Goal: Find specific page/section: Find specific page/section

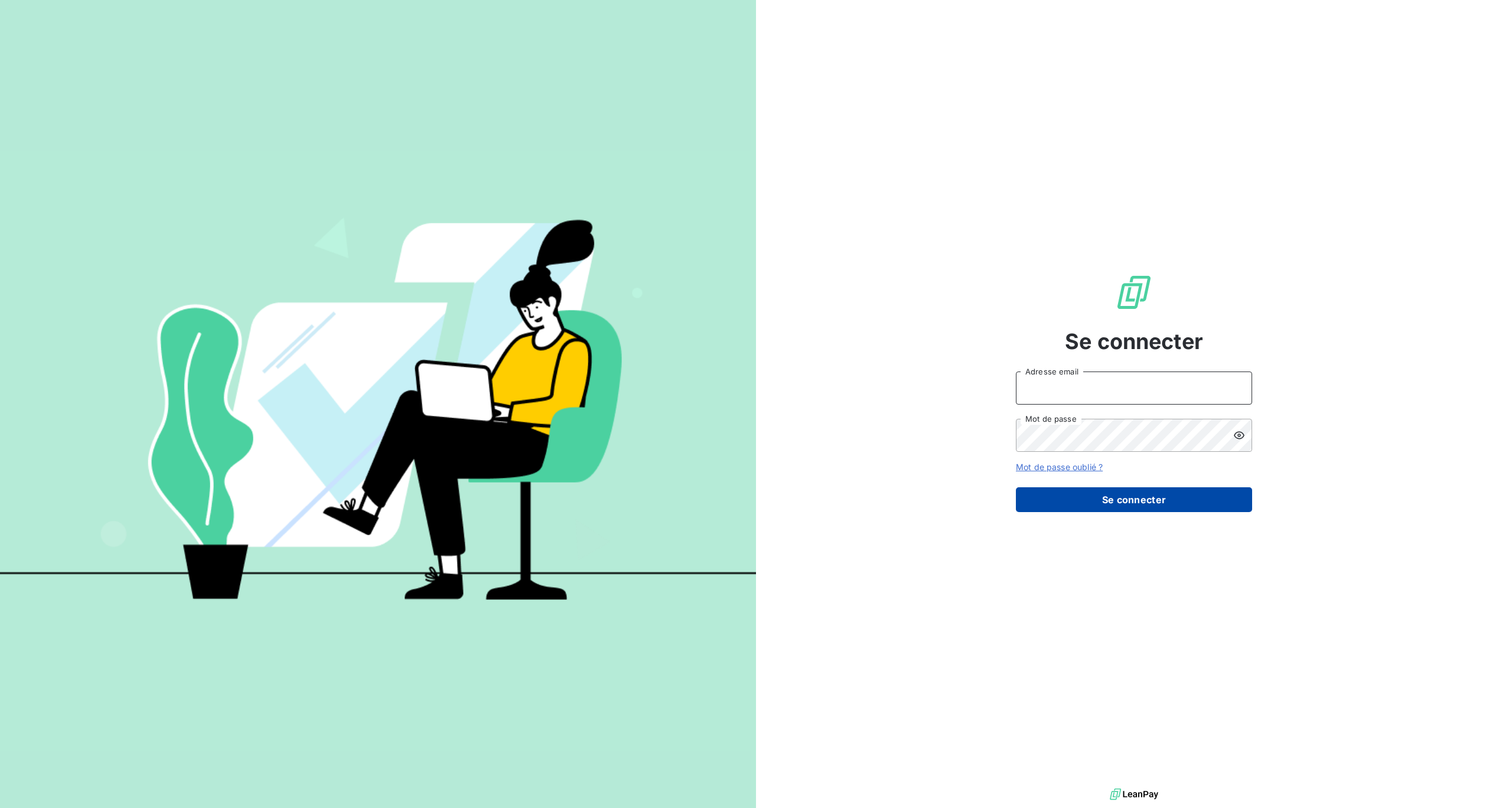
type input "[PERSON_NAME][EMAIL_ADDRESS][DOMAIN_NAME]"
click at [1124, 500] on button "Se connecter" at bounding box center [1134, 500] width 236 height 25
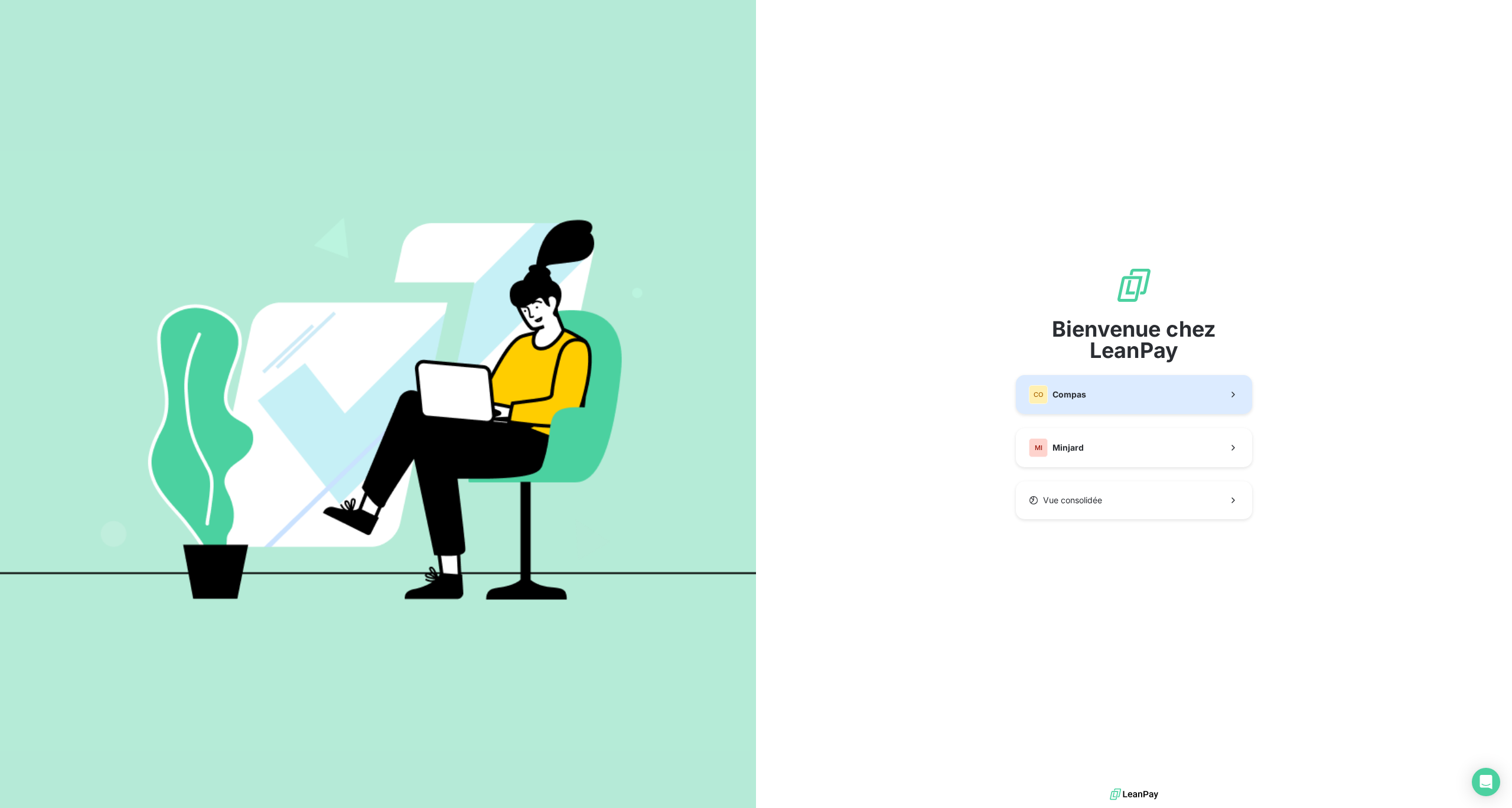
click at [1120, 384] on button "CO Compas" at bounding box center [1134, 395] width 236 height 39
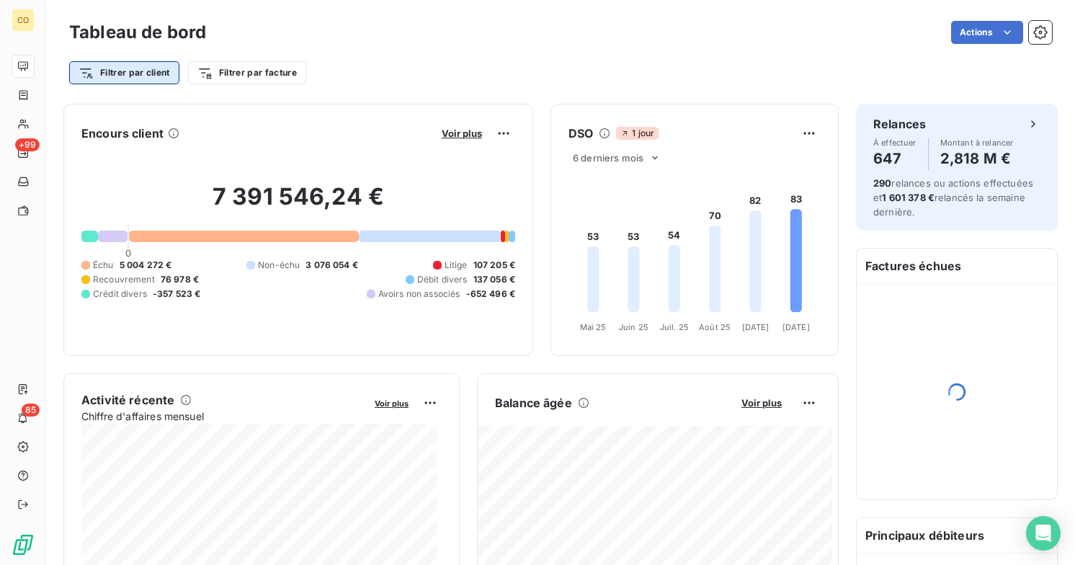
click at [120, 70] on html "CO +99 85 Tableau de bord Actions Filtrer par client Filtrer par facture Encour…" at bounding box center [537, 282] width 1075 height 565
type input "78670"
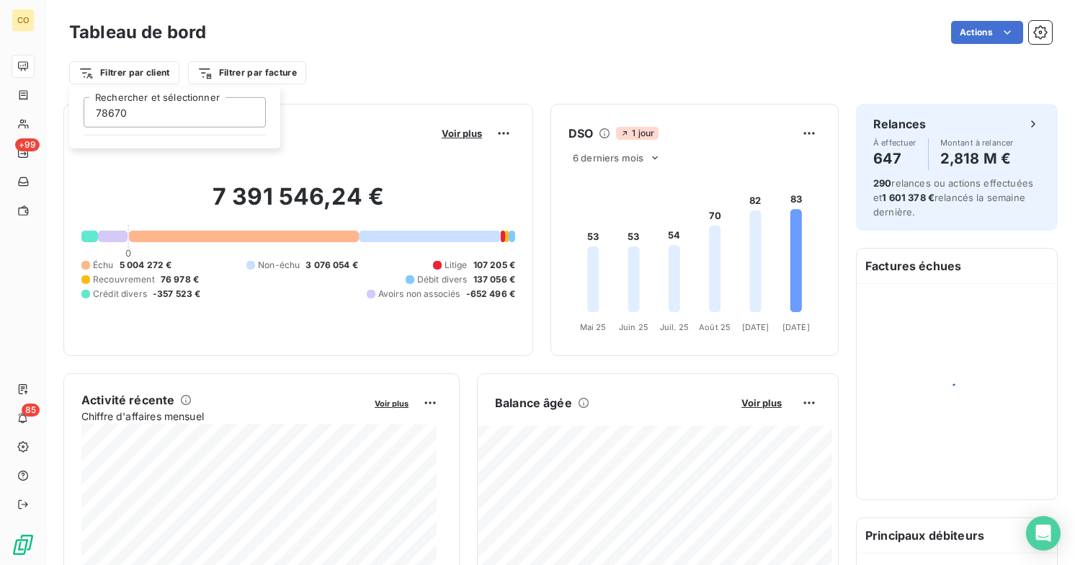
click at [135, 112] on input "78670" at bounding box center [175, 112] width 182 height 30
click at [150, 71] on html "CO +99 85 Tableau de bord Actions Filtrer par client Filtrer par facture Encour…" at bounding box center [537, 282] width 1075 height 565
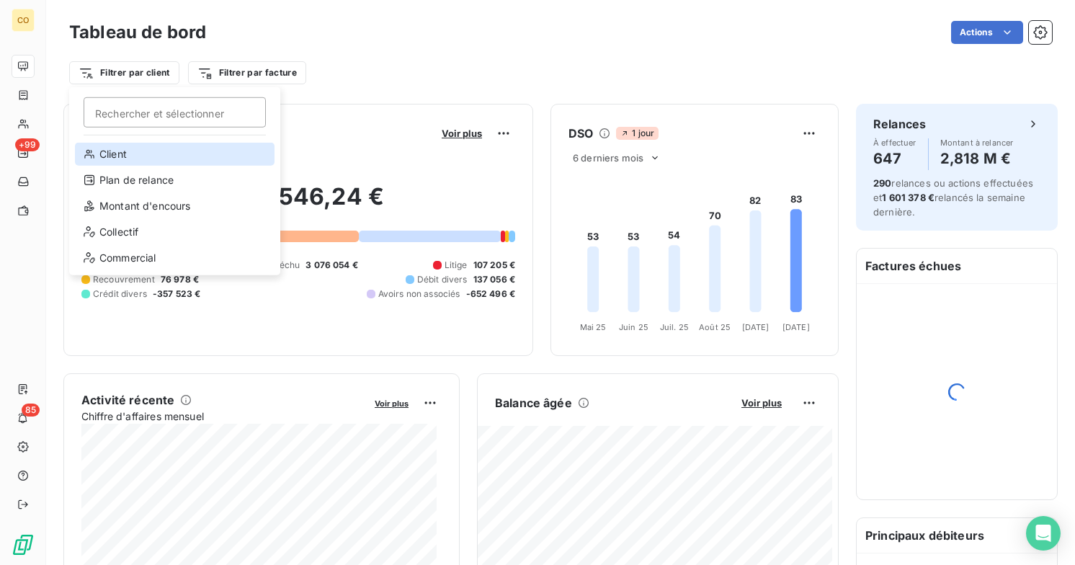
click at [108, 154] on div "Client" at bounding box center [175, 154] width 200 height 23
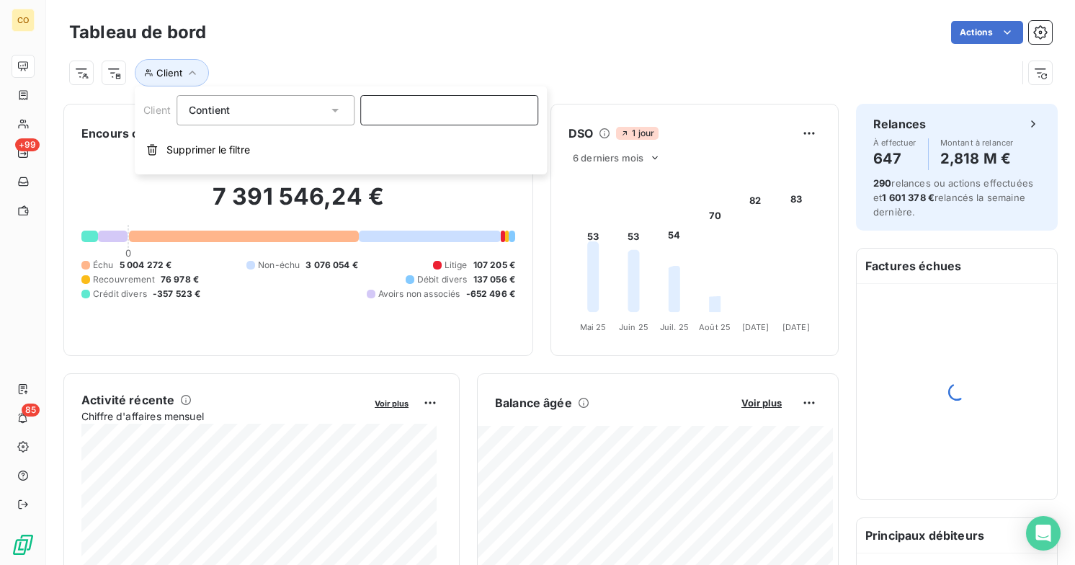
click at [386, 109] on input at bounding box center [449, 110] width 178 height 30
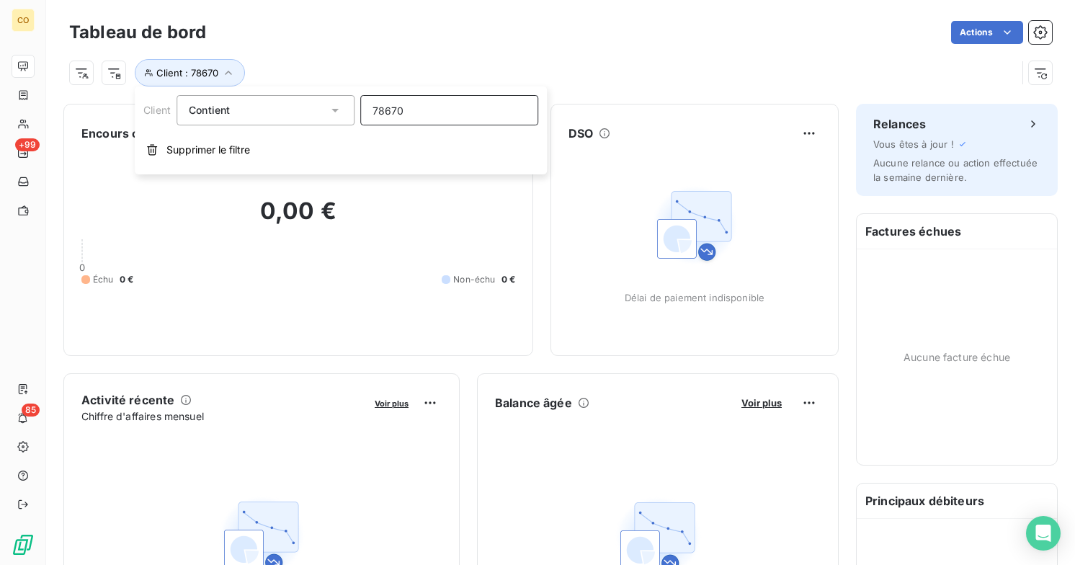
type input "78670"
click at [605, 32] on div "Actions" at bounding box center [637, 32] width 828 height 23
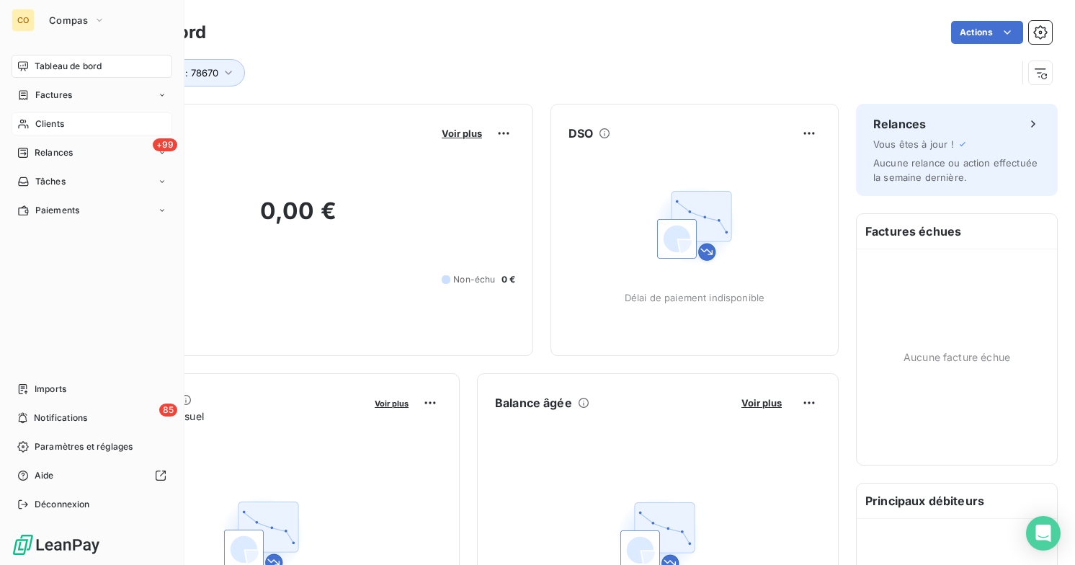
click at [44, 125] on span "Clients" at bounding box center [49, 123] width 29 height 13
